Goal: Task Accomplishment & Management: Understand process/instructions

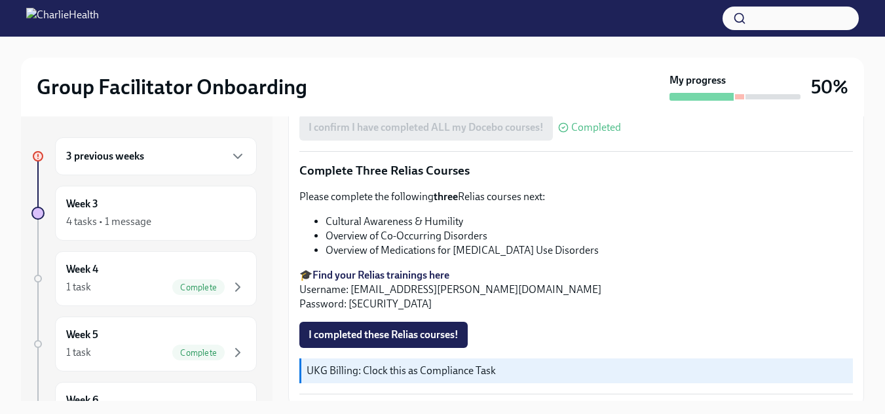
scroll to position [1129, 0]
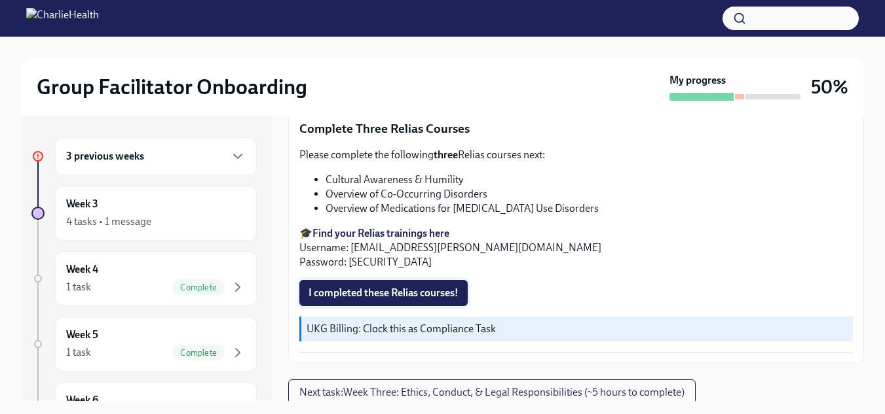
click at [415, 287] on span "I completed these Relias courses!" at bounding box center [383, 293] width 150 height 13
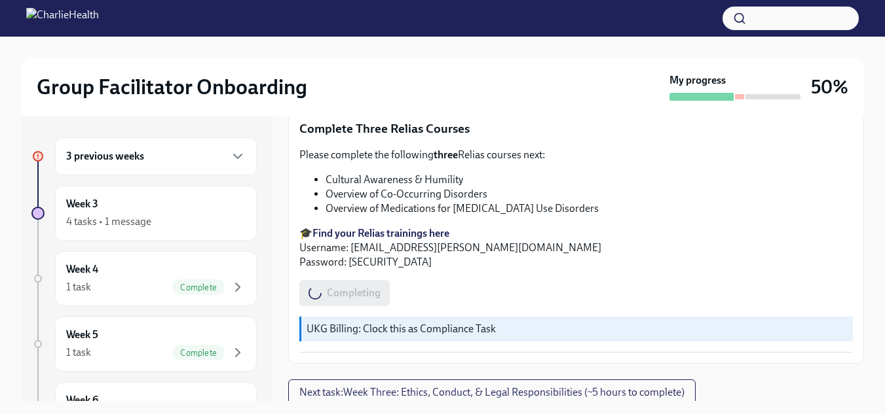
scroll to position [24, 0]
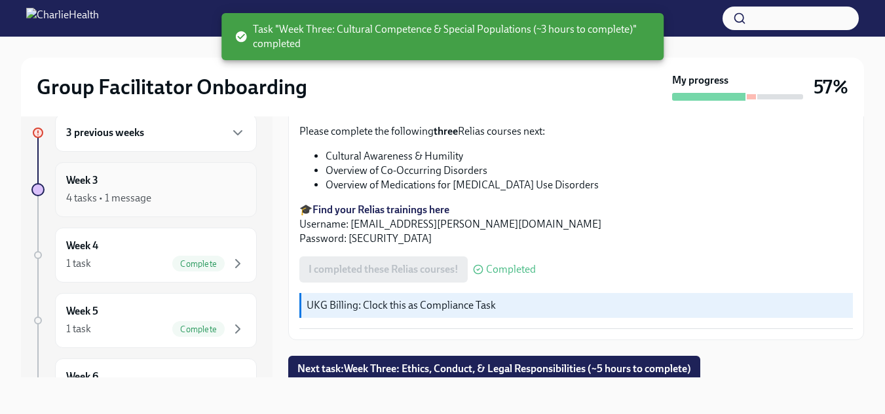
click at [86, 189] on div "Week 3 4 tasks • 1 message" at bounding box center [155, 189] width 179 height 33
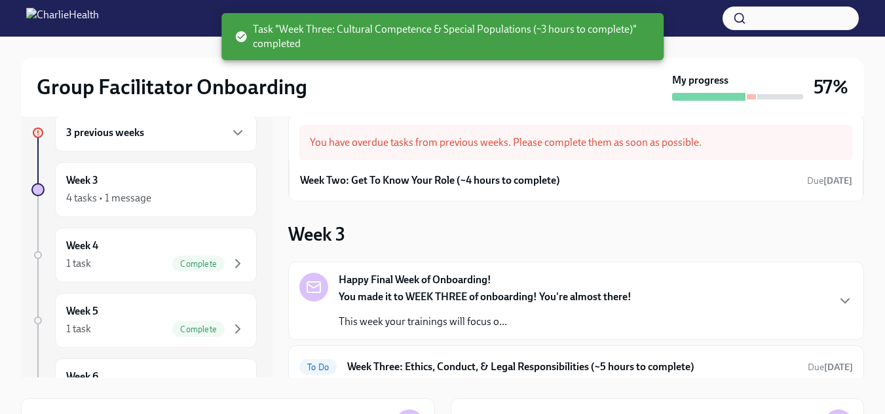
click at [120, 137] on h6 "3 previous weeks" at bounding box center [105, 133] width 78 height 14
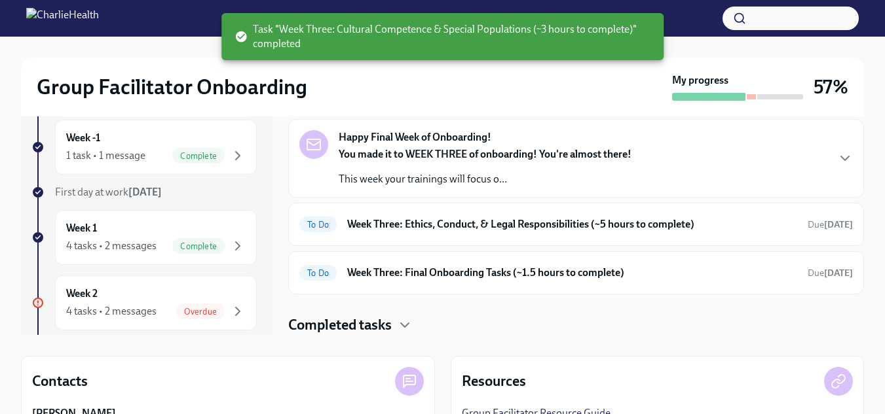
scroll to position [89, 0]
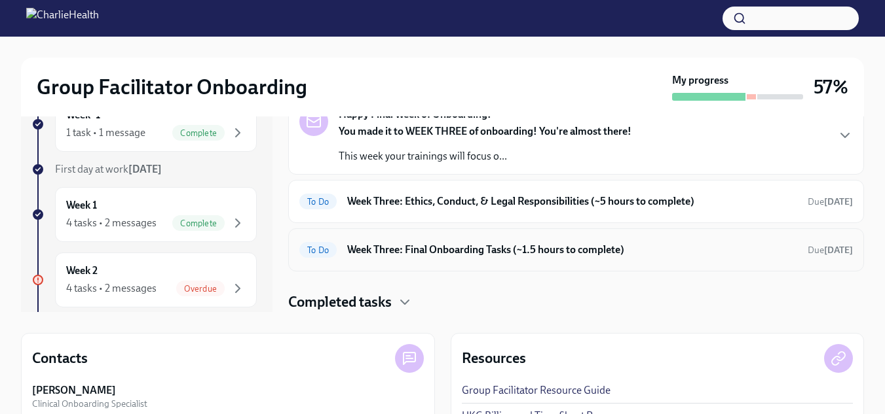
click at [430, 255] on h6 "Week Three: Final Onboarding Tasks (~1.5 hours to complete)" at bounding box center [572, 250] width 450 height 14
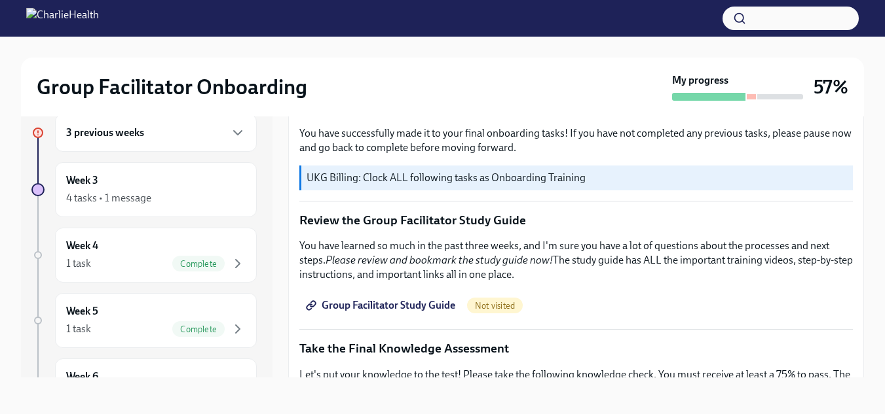
scroll to position [458, 0]
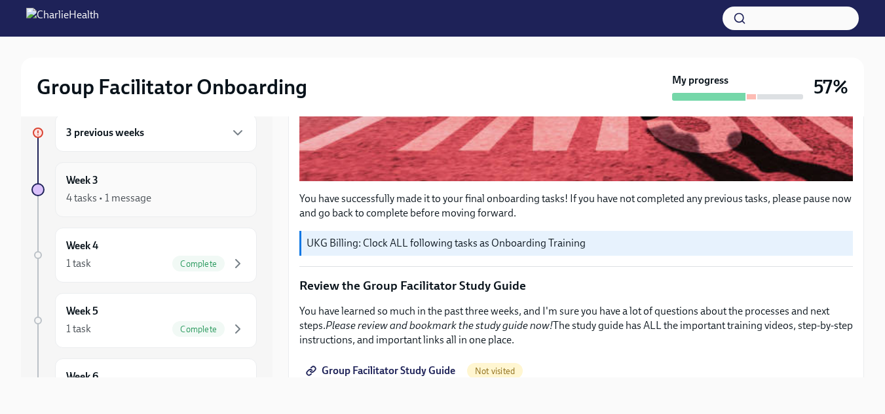
click at [102, 192] on div "4 tasks • 1 message" at bounding box center [108, 198] width 85 height 14
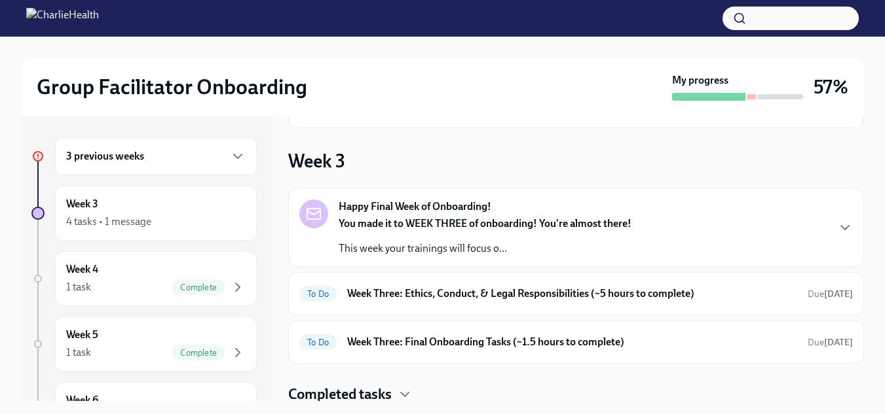
scroll to position [100, 0]
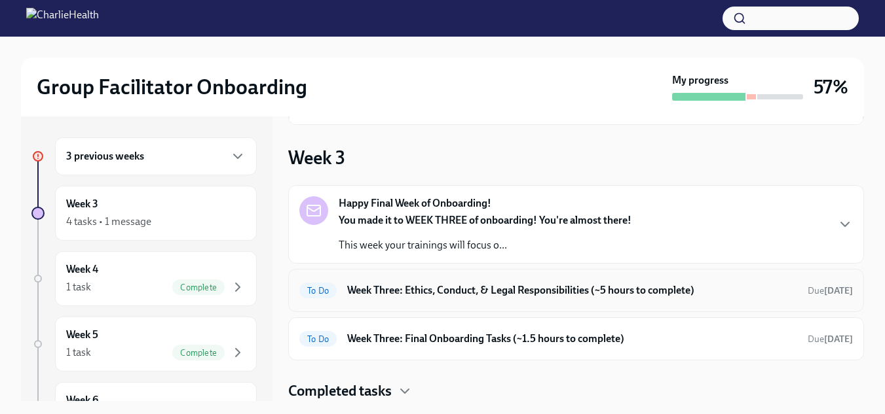
click at [422, 293] on h6 "Week Three: Ethics, Conduct, & Legal Responsibilities (~5 hours to complete)" at bounding box center [572, 290] width 450 height 14
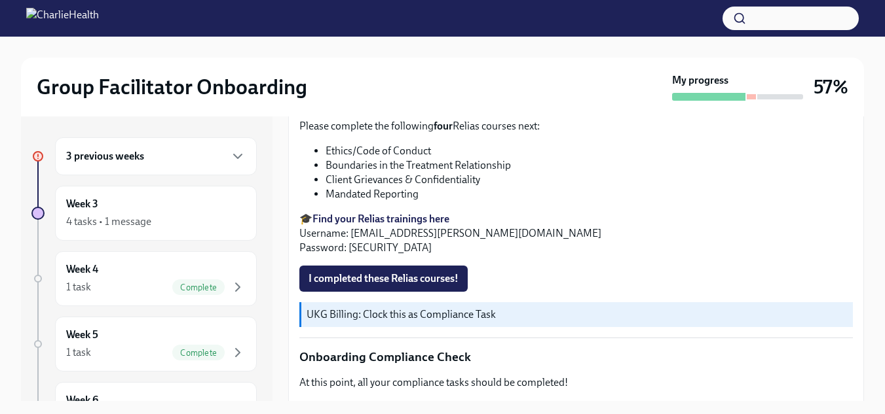
scroll to position [589, 0]
